Goal: Task Accomplishment & Management: Manage account settings

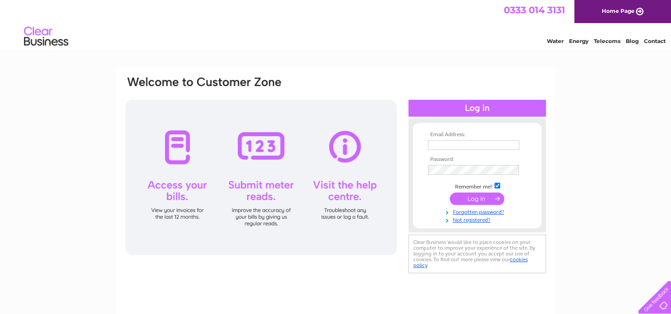
type input "[PERSON_NAME][EMAIL_ADDRESS][DOMAIN_NAME]"
click at [459, 200] on input "submit" at bounding box center [477, 198] width 55 height 12
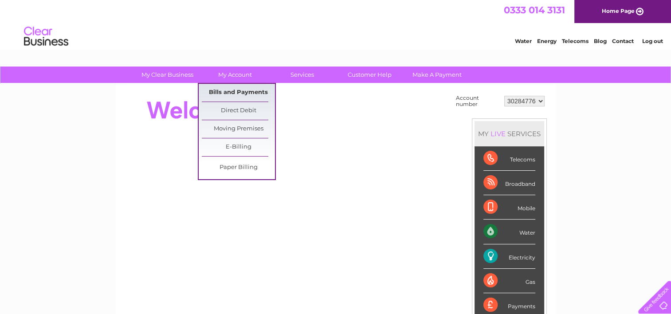
click at [240, 95] on link "Bills and Payments" at bounding box center [238, 93] width 73 height 18
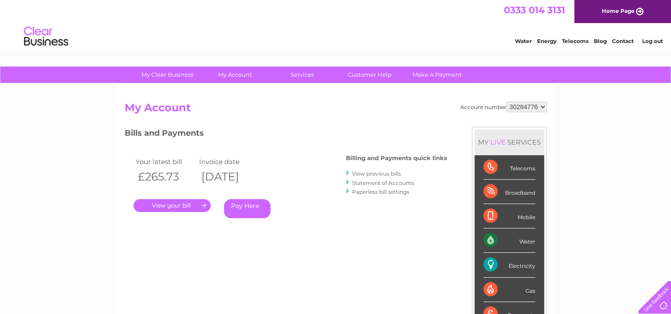
click at [179, 203] on link "." at bounding box center [171, 205] width 77 height 13
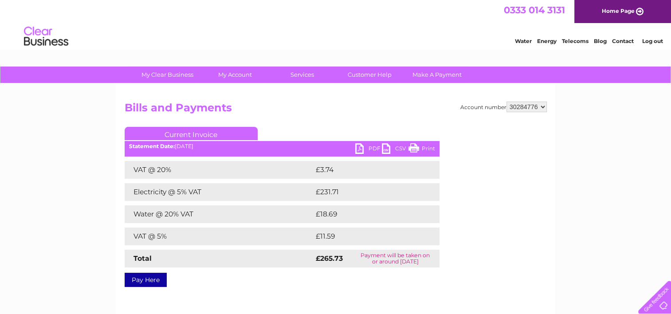
click at [367, 145] on link "PDF" at bounding box center [368, 149] width 27 height 13
click at [652, 39] on link "Log out" at bounding box center [652, 41] width 21 height 7
